Goal: Task Accomplishment & Management: Manage account settings

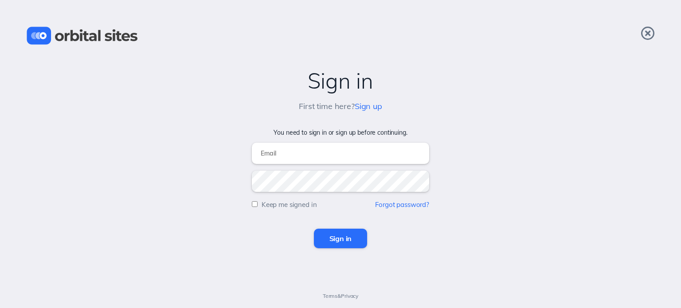
type input "john@commongroundsunity.org"
click at [351, 241] on input "Sign in" at bounding box center [341, 239] width 54 height 20
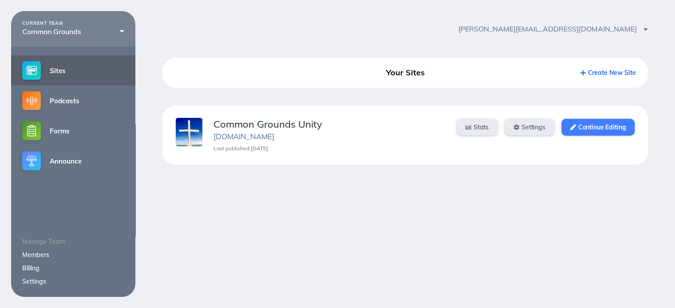
click at [599, 128] on link "Continue Editing" at bounding box center [597, 127] width 73 height 17
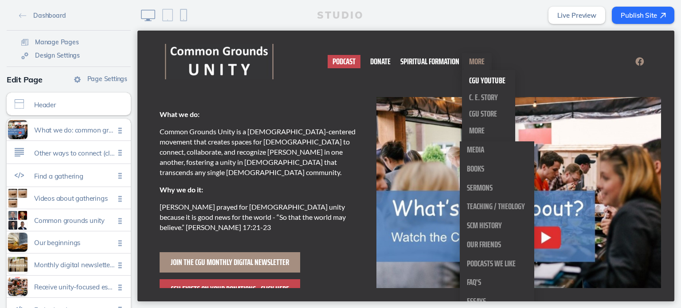
click at [477, 83] on span "CGU YouTube" at bounding box center [487, 80] width 36 height 14
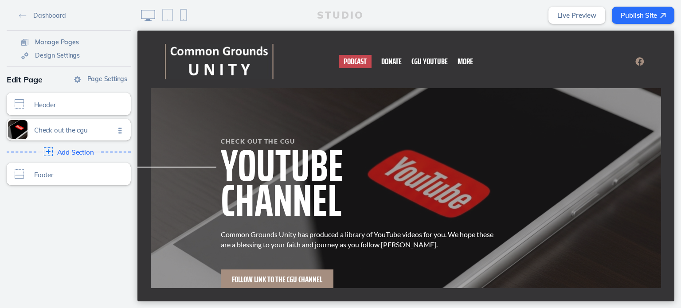
click at [50, 45] on span "Manage Pages" at bounding box center [57, 42] width 44 height 8
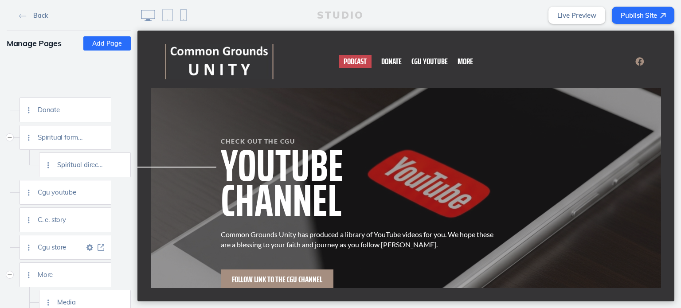
scroll to position [89, 0]
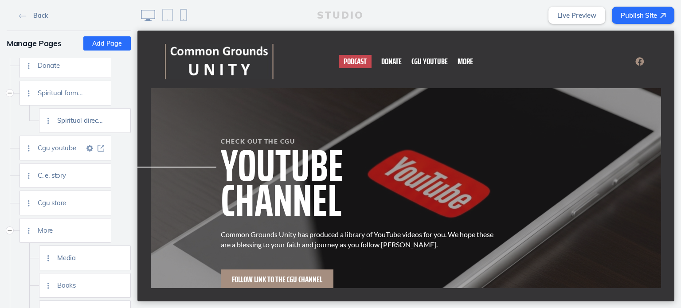
click at [53, 149] on span "Cgu youtube" at bounding box center [61, 148] width 47 height 8
click at [63, 149] on span "Cgu youtube" at bounding box center [61, 148] width 47 height 8
click at [90, 147] on img at bounding box center [90, 148] width 7 height 7
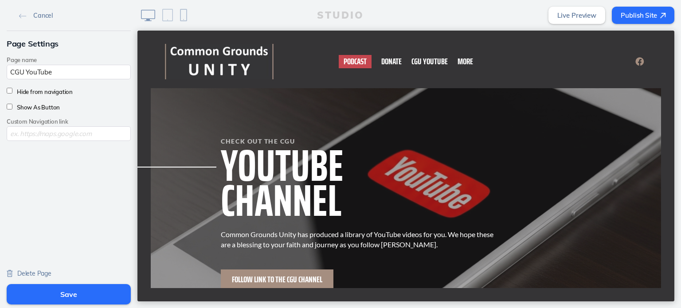
click at [38, 139] on input "text" at bounding box center [69, 133] width 124 height 15
paste input "https://www.youtube.com/@commongroundsunity8395"
type input "https://www.youtube.com/@commongroundsunity8395"
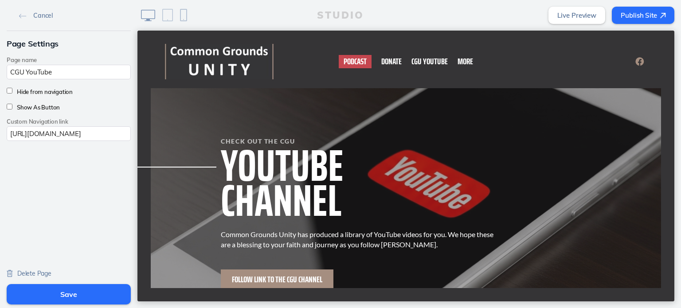
click at [63, 298] on button "Save" at bounding box center [69, 294] width 124 height 20
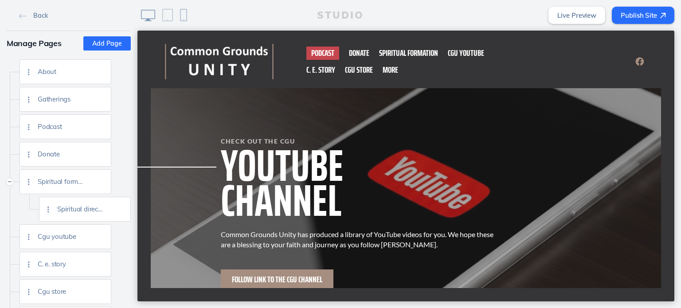
click at [633, 16] on button "Publish Site" at bounding box center [643, 15] width 63 height 17
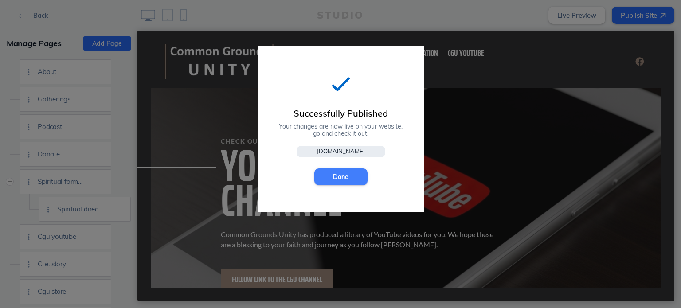
click at [336, 175] on button "Done" at bounding box center [341, 177] width 53 height 17
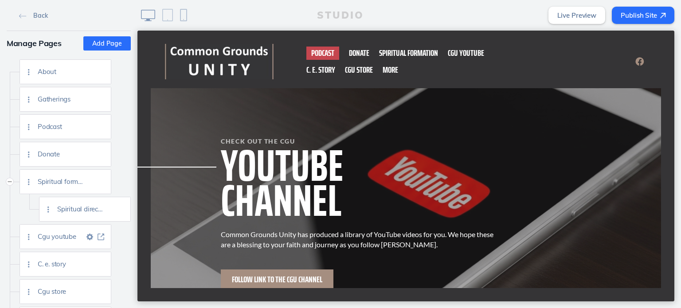
click at [58, 233] on span "Cgu youtube" at bounding box center [61, 237] width 47 height 8
click at [89, 237] on img at bounding box center [90, 237] width 7 height 7
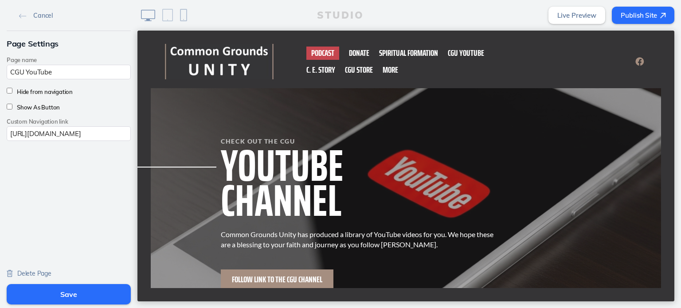
click at [47, 209] on div "Cancel Page Settings Page name CGU YouTube Hide from navigation Show As Button …" at bounding box center [69, 141] width 138 height 282
click at [65, 297] on button "Save" at bounding box center [69, 294] width 124 height 20
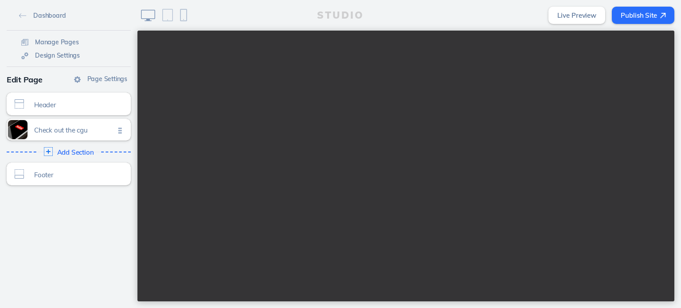
click at [117, 130] on ul "Check out the cgu Click to edit" at bounding box center [69, 130] width 124 height 22
click at [87, 131] on span "Check out the cgu" at bounding box center [74, 128] width 81 height 8
drag, startPoint x: 47, startPoint y: 127, endPoint x: 35, endPoint y: 132, distance: 12.8
click at [35, 132] on span "Check out the cgu Click to edit" at bounding box center [74, 130] width 81 height 8
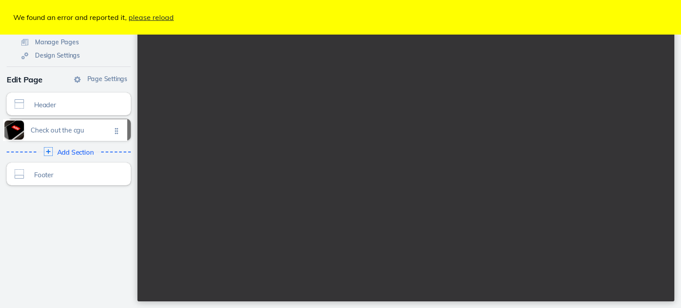
click at [117, 130] on ul "Check out the cgu Click to edit" at bounding box center [69, 130] width 124 height 22
click at [121, 130] on ul "Check out the cgu Click to edit" at bounding box center [69, 130] width 124 height 22
click at [54, 43] on span "Manage Pages" at bounding box center [57, 42] width 44 height 8
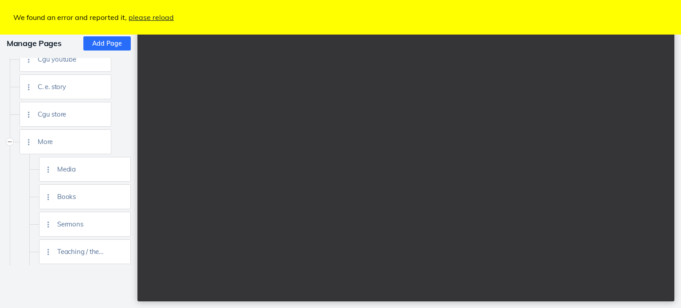
scroll to position [89, 0]
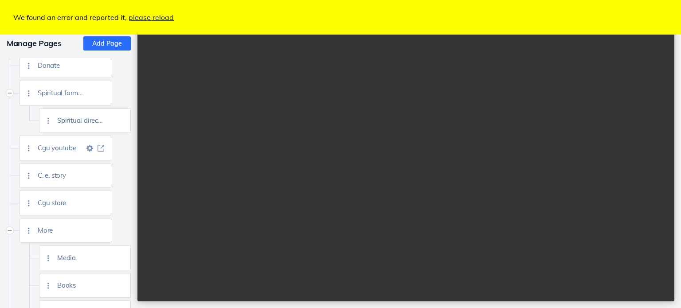
click at [62, 149] on span "Cgu youtube" at bounding box center [61, 148] width 47 height 8
click at [89, 147] on img at bounding box center [90, 148] width 7 height 7
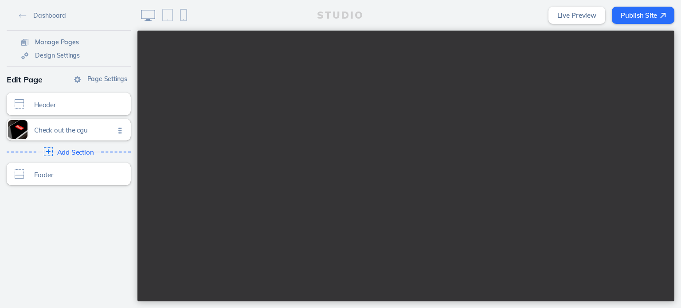
click at [39, 42] on span "Manage Pages" at bounding box center [57, 42] width 44 height 8
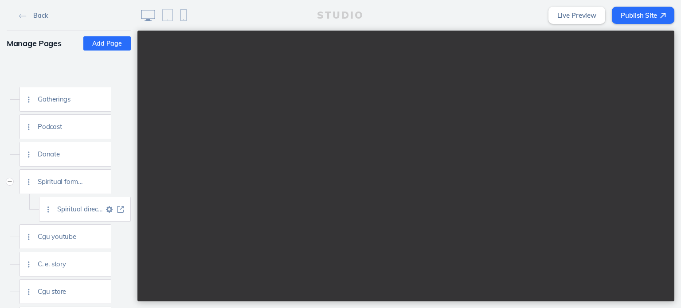
scroll to position [44, 0]
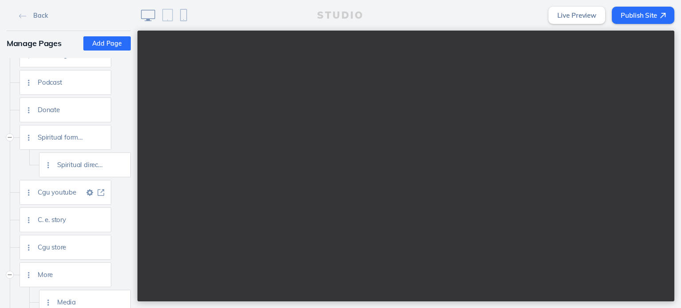
click at [91, 194] on img at bounding box center [90, 192] width 7 height 7
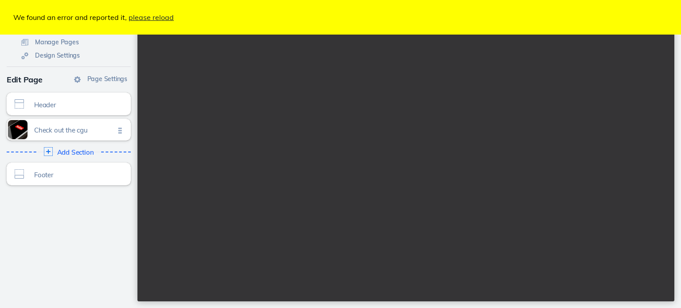
scroll to position [0, 0]
click at [76, 79] on img at bounding box center [77, 79] width 7 height 7
click at [151, 18] on link "please reload" at bounding box center [151, 17] width 45 height 9
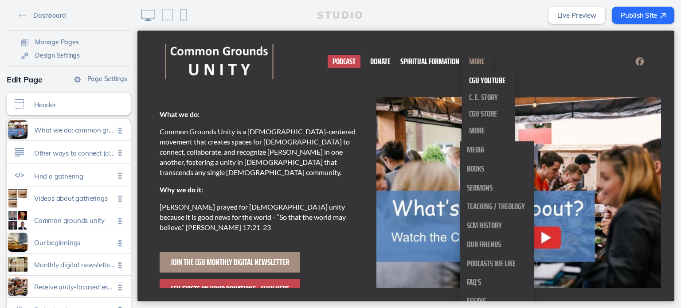
click at [480, 79] on span "CGU YouTube" at bounding box center [487, 80] width 36 height 14
